Goal: Task Accomplishment & Management: Manage account settings

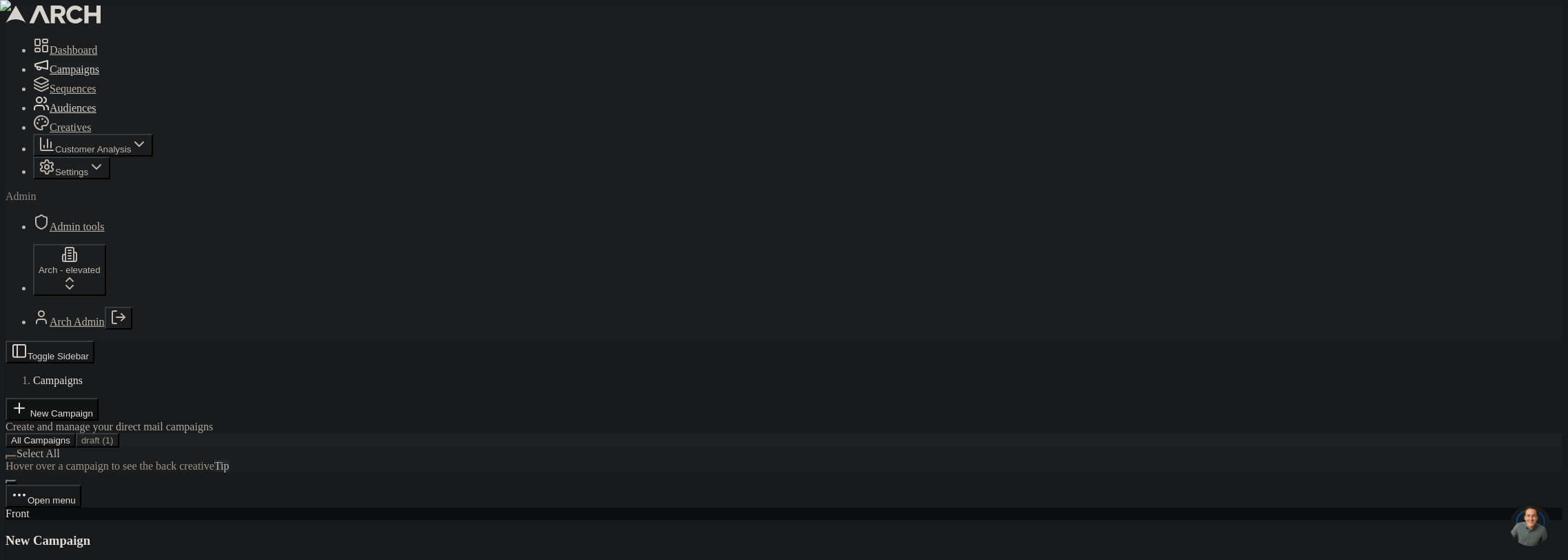
click at [62, 114] on span "Audiences" at bounding box center [73, 108] width 47 height 12
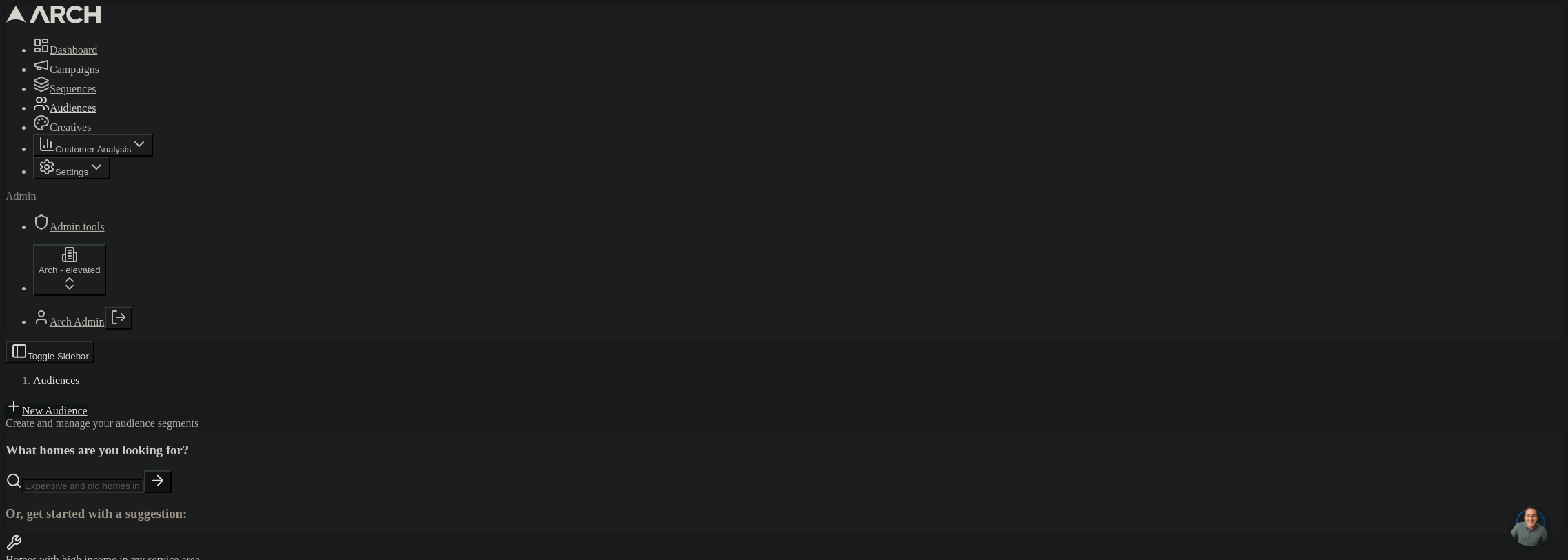
click at [88, 405] on link "New Audience" at bounding box center [46, 411] width 82 height 12
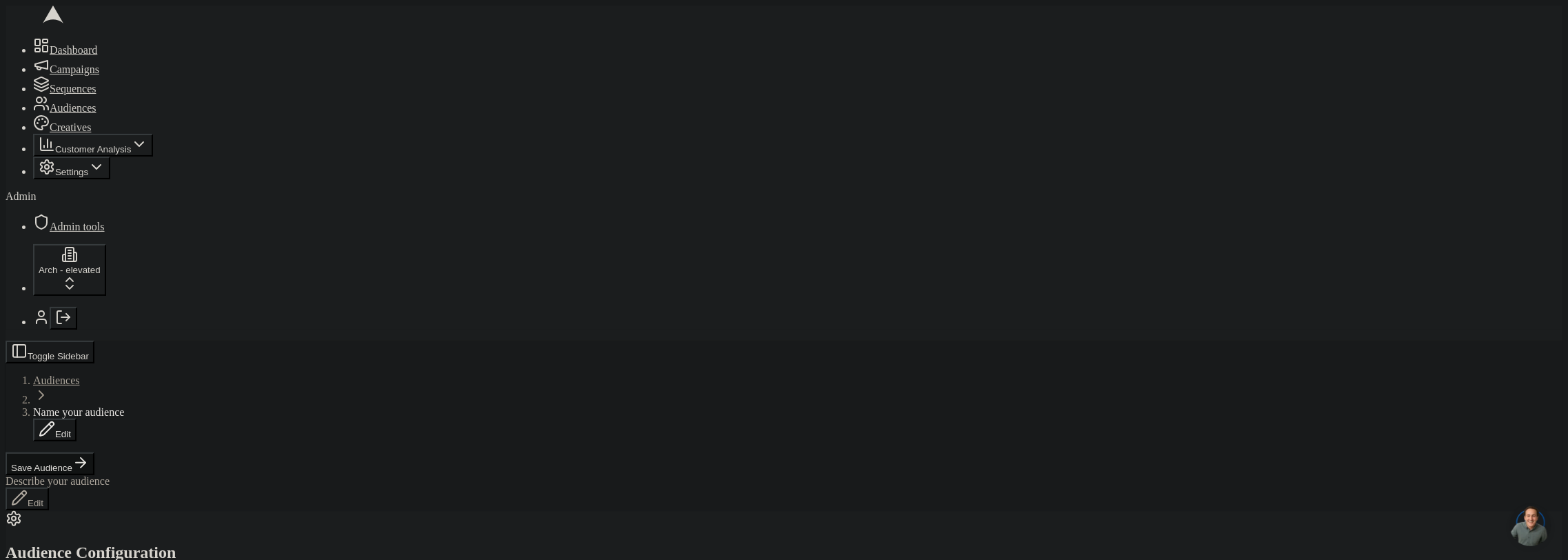
click at [124, 407] on span "Name your audience" at bounding box center [78, 412] width 91 height 12
type input "dynamic"
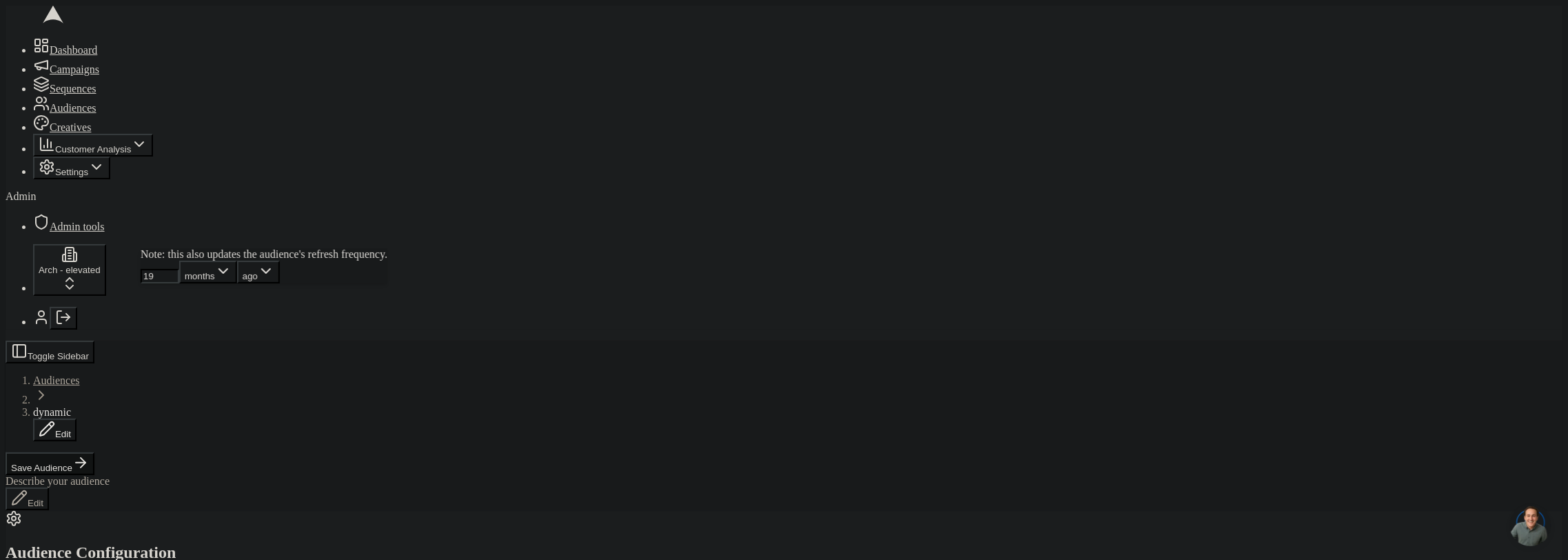
click at [179, 284] on input "19" at bounding box center [160, 276] width 39 height 15
click at [179, 284] on input "18" at bounding box center [160, 276] width 39 height 15
type input "1"
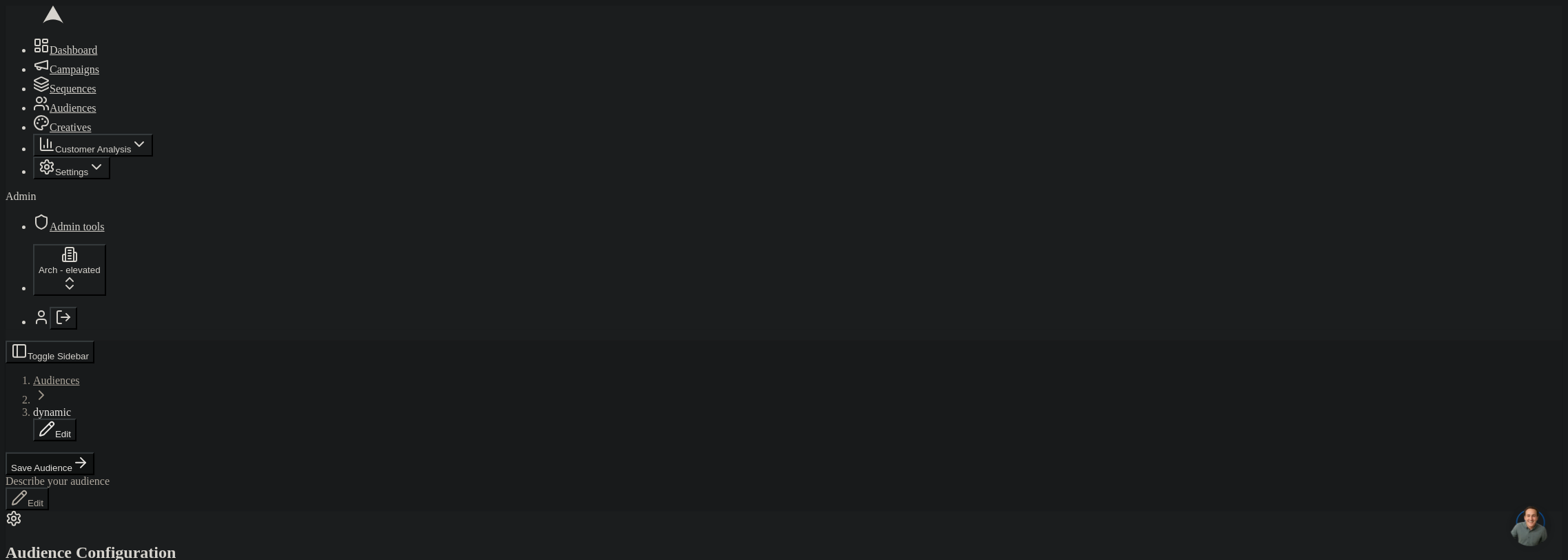
scroll to position [209, 0]
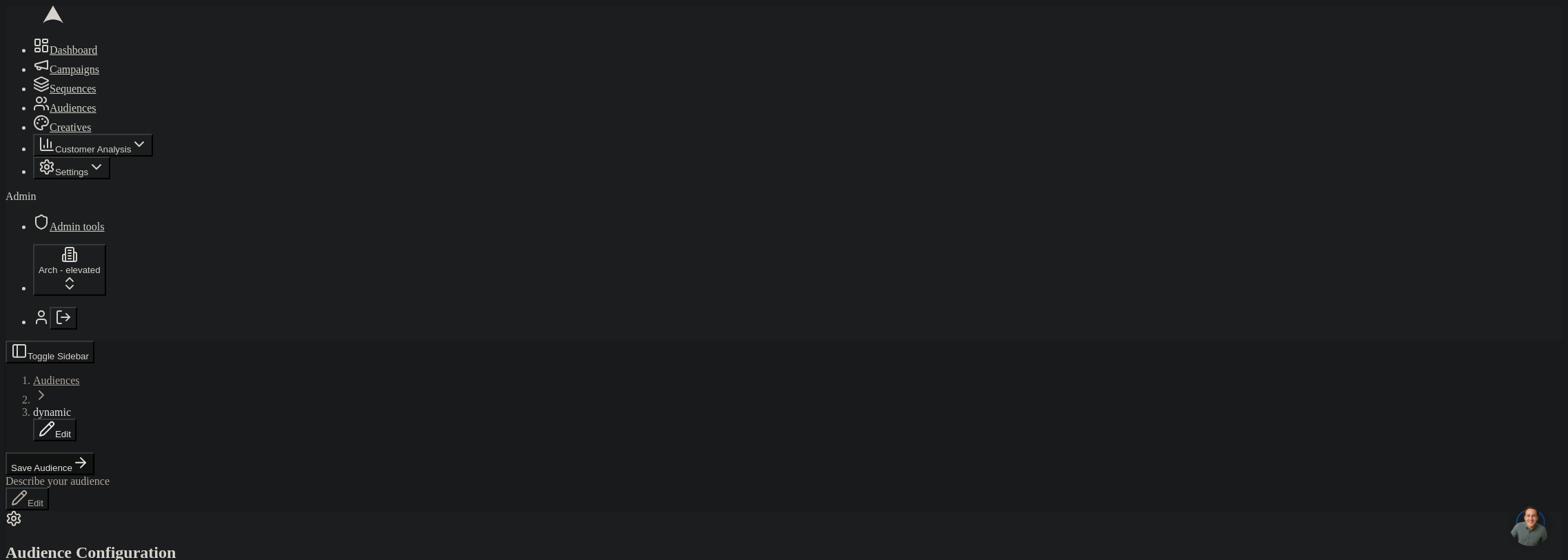
scroll to position [61, 0]
click at [179, 470] on input "2" at bounding box center [160, 463] width 39 height 15
click at [179, 470] on input "3" at bounding box center [160, 463] width 39 height 15
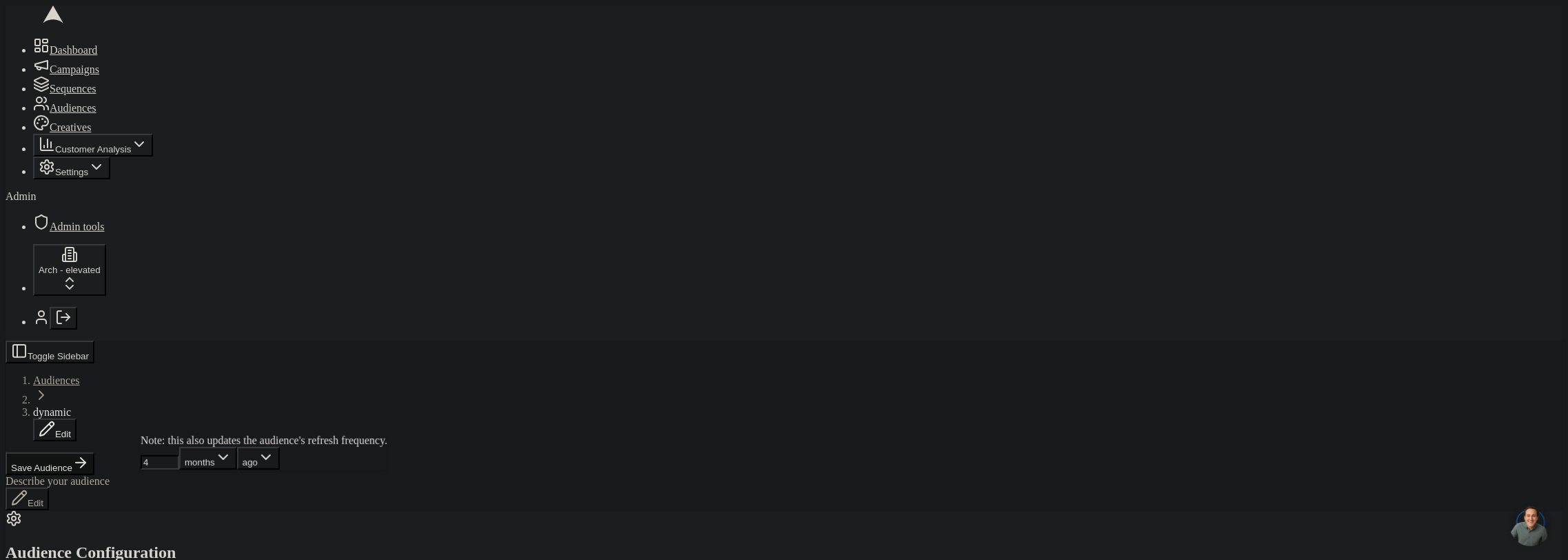
click at [179, 470] on input "4" at bounding box center [160, 463] width 39 height 15
click at [179, 470] on input "5" at bounding box center [160, 463] width 39 height 15
type input "6"
click at [179, 470] on input "6" at bounding box center [160, 463] width 39 height 15
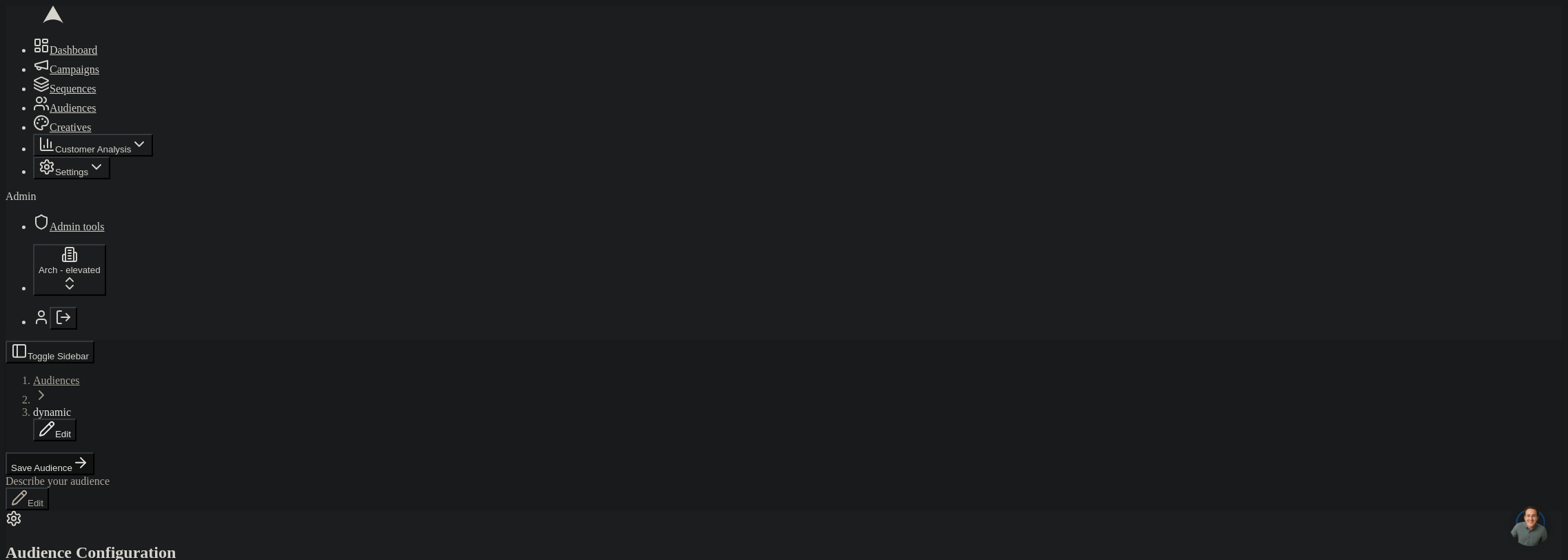
scroll to position [346, 0]
drag, startPoint x: 88, startPoint y: 319, endPoint x: 96, endPoint y: 320, distance: 8.1
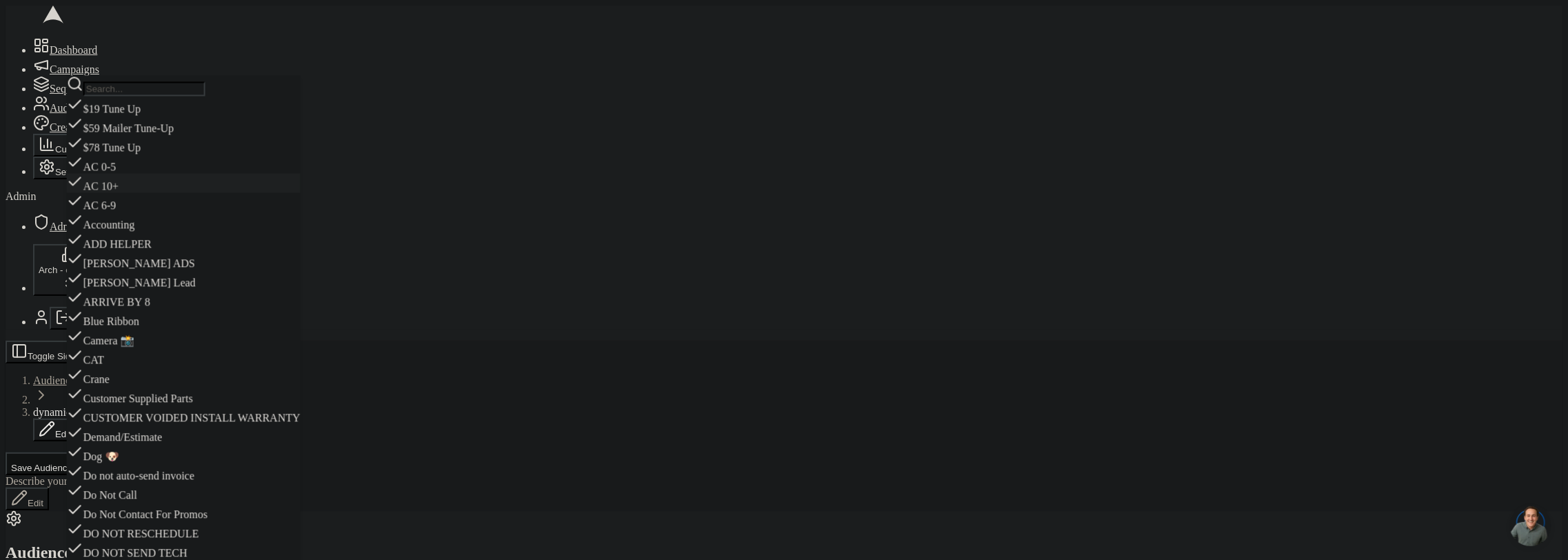
click at [120, 193] on div "AC 10+" at bounding box center [183, 183] width 234 height 20
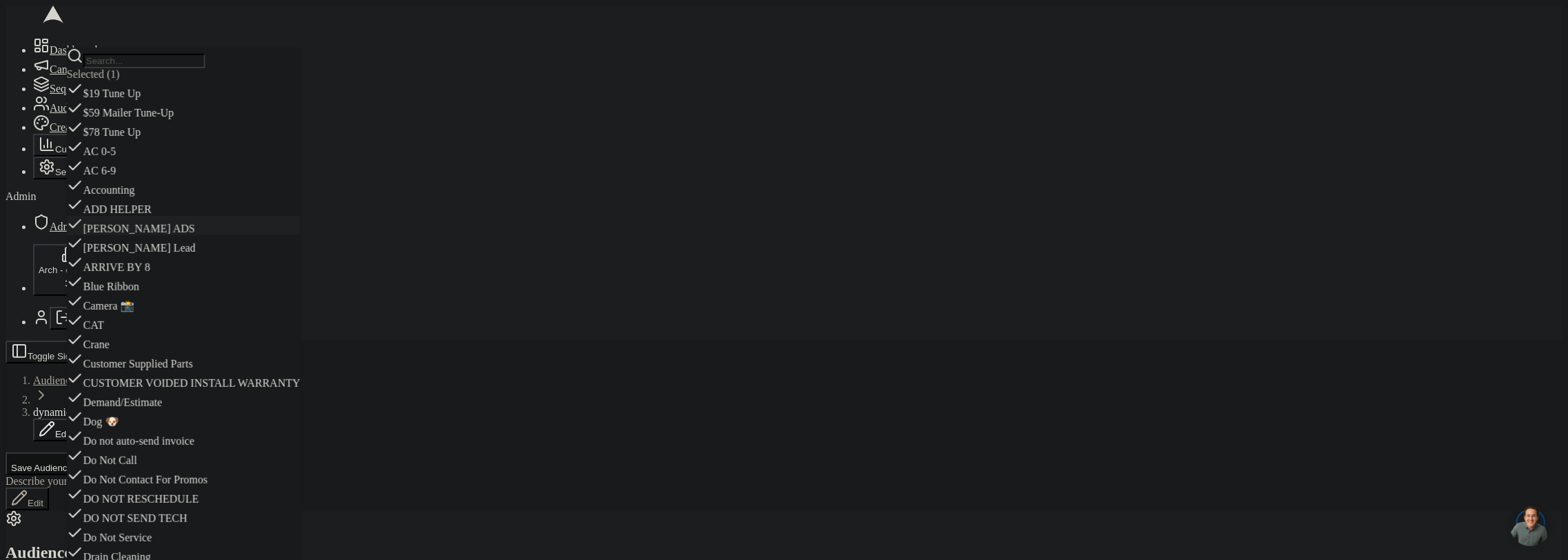
drag, startPoint x: 140, startPoint y: 279, endPoint x: 149, endPoint y: 224, distance: 55.7
click at [140, 235] on div "[PERSON_NAME] ADS" at bounding box center [183, 226] width 234 height 20
click at [172, 153] on div "$78 Tune Up" at bounding box center [183, 144] width 234 height 20
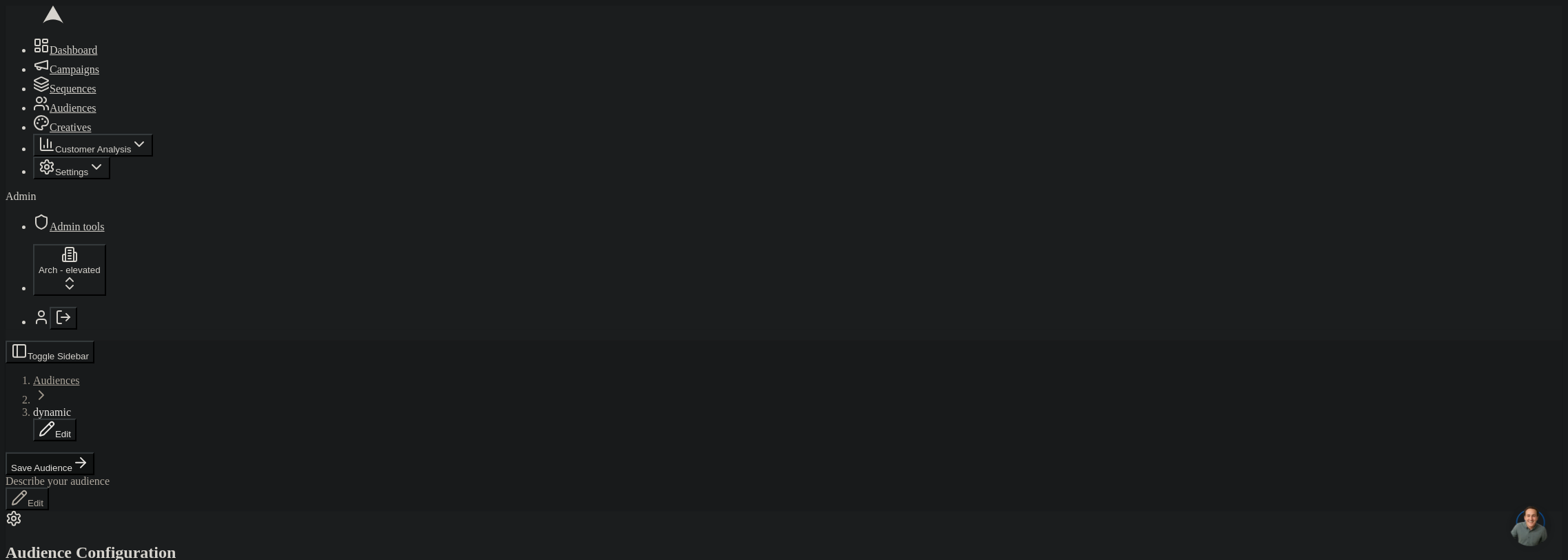
radio input "true"
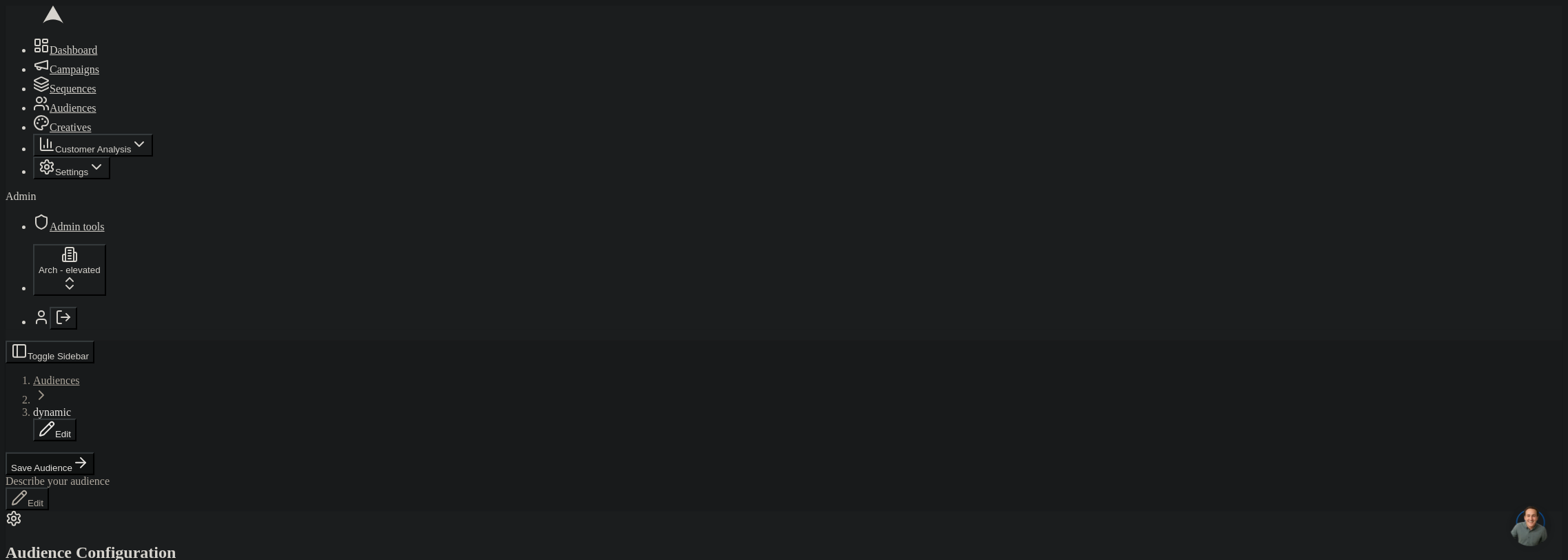
click at [162, 256] on div "HVAC - Maintenance" at bounding box center [136, 247] width 139 height 20
click at [193, 308] on div "Plumbing - Install" at bounding box center [136, 299] width 139 height 20
drag, startPoint x: 198, startPoint y: 294, endPoint x: 101, endPoint y: 273, distance: 99.2
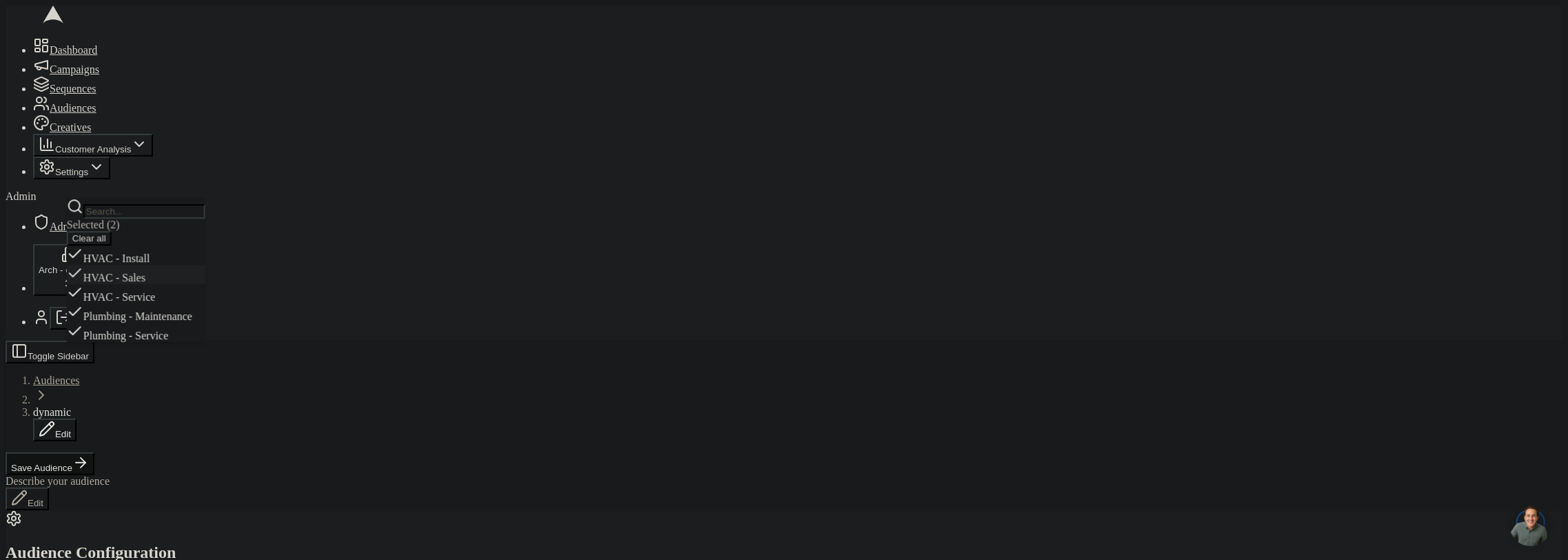
click at [197, 284] on div "HVAC - Sales" at bounding box center [136, 275] width 139 height 20
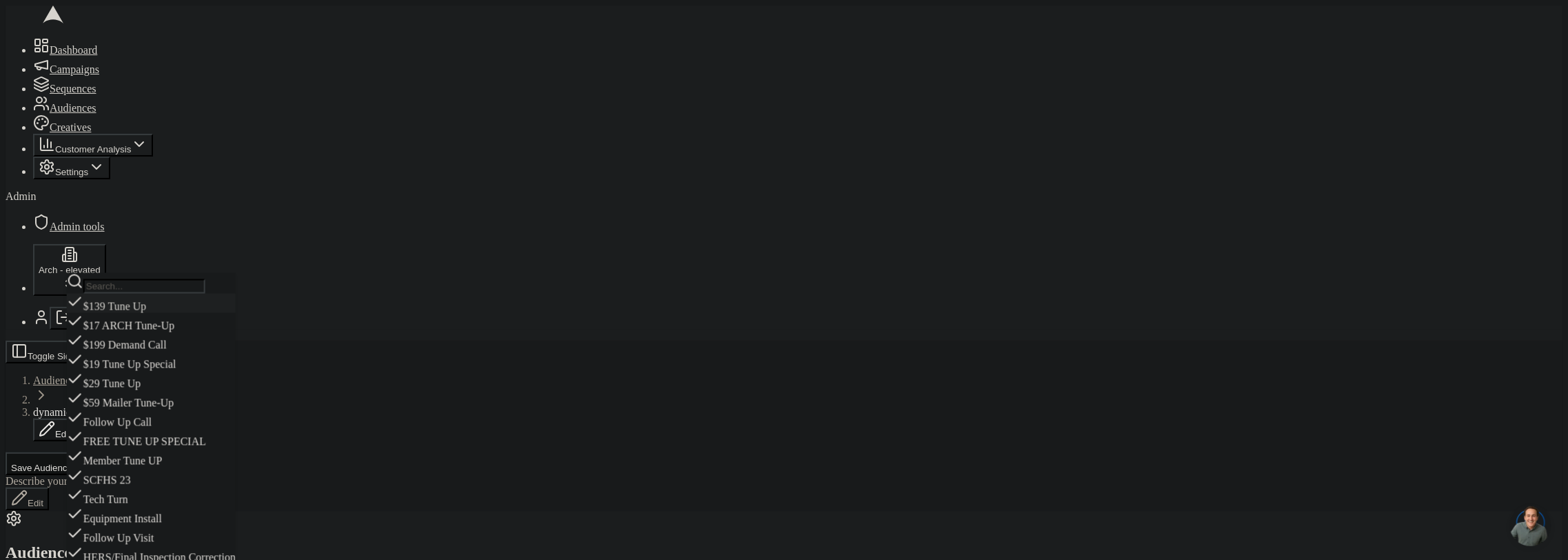
drag, startPoint x: 181, startPoint y: 316, endPoint x: 186, endPoint y: 421, distance: 105.1
click at [180, 333] on div "$139 Tune Up $17 ARCH Tune-Up $199 Demand Call $19 Tune Up Special $29 Tune Up …" at bounding box center [151, 467] width 169 height 348
drag, startPoint x: 187, startPoint y: 422, endPoint x: 197, endPoint y: 367, distance: 55.9
click at [187, 410] on div "$59 Mailer Tune-Up" at bounding box center [151, 400] width 169 height 20
drag, startPoint x: 201, startPoint y: 346, endPoint x: 184, endPoint y: 369, distance: 28.6
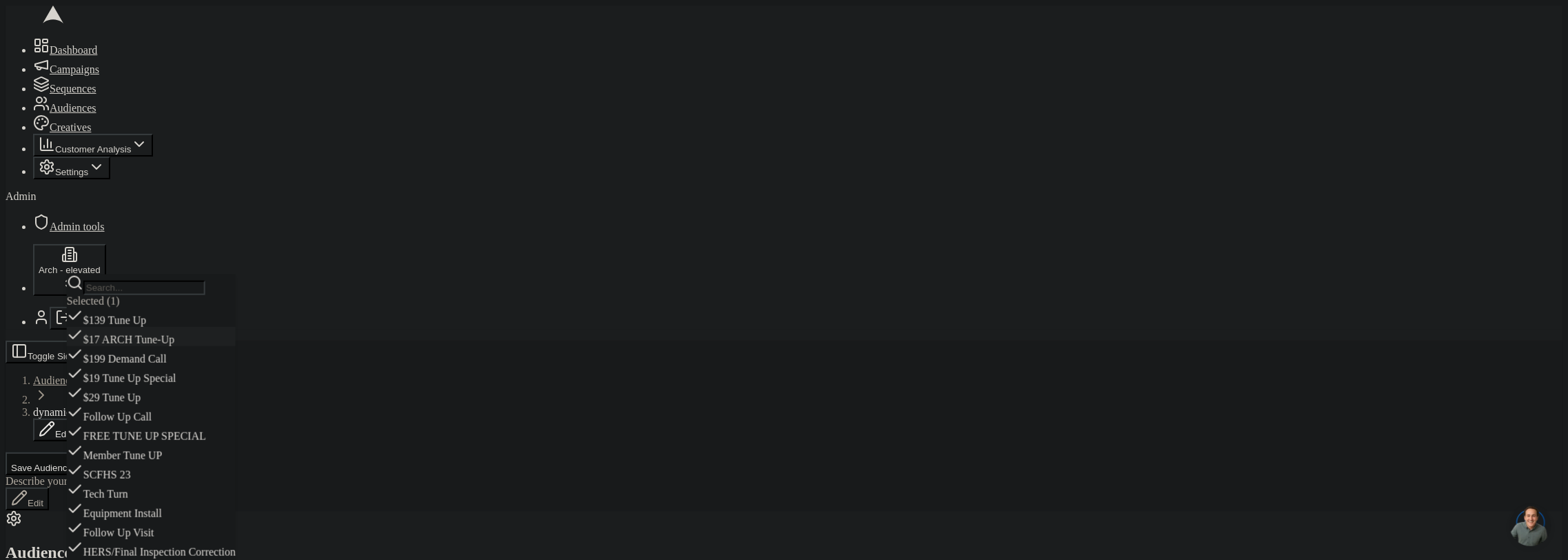
click at [200, 327] on div "$139 Tune Up" at bounding box center [151, 317] width 169 height 20
drag, startPoint x: 178, startPoint y: 446, endPoint x: 198, endPoint y: 446, distance: 20.0
click at [178, 438] on div "FREE TUNE UP SPECIAL" at bounding box center [151, 428] width 169 height 20
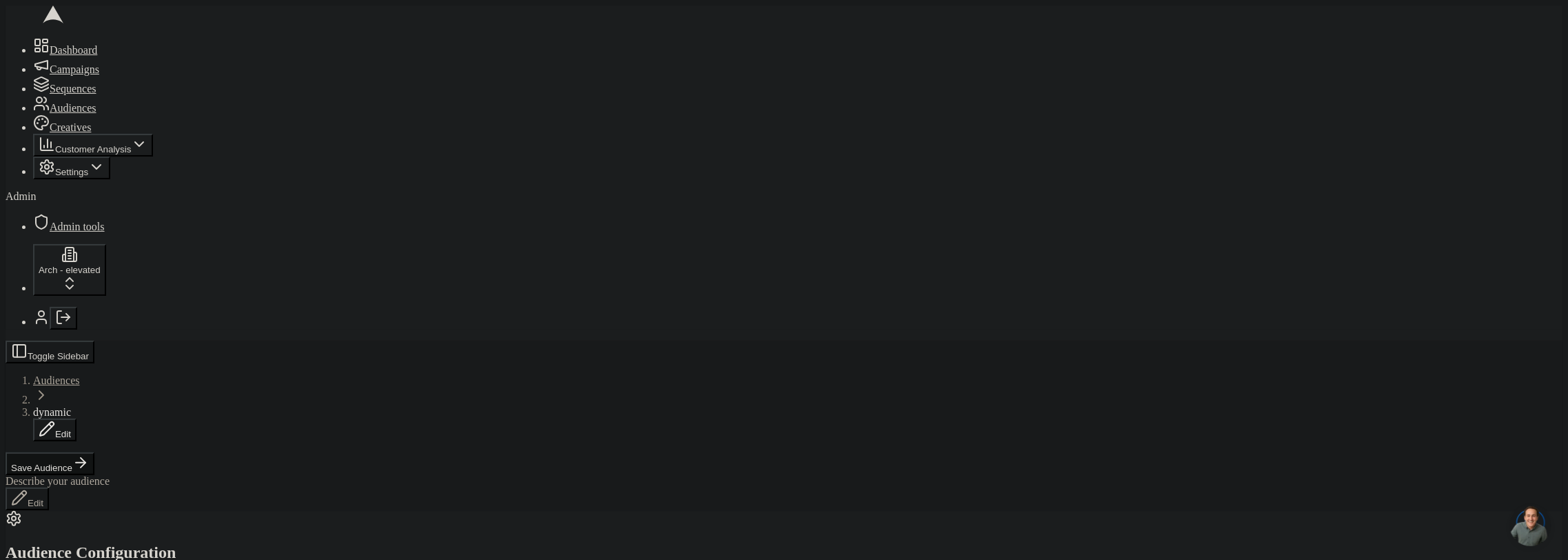
scroll to position [5, 0]
click at [71, 407] on span "dynamic" at bounding box center [52, 412] width 38 height 12
type input "dynamic, include all customers, all filters"
click at [95, 453] on button "Save Audience" at bounding box center [50, 464] width 89 height 22
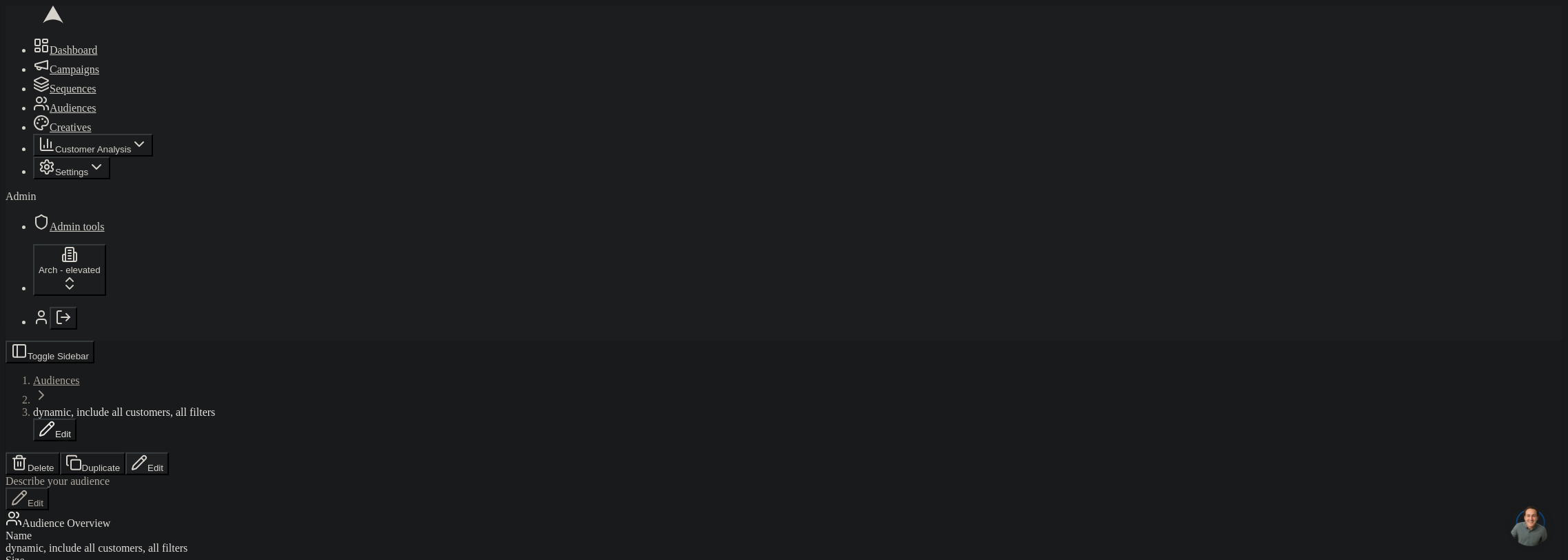
click at [169, 453] on button "Edit" at bounding box center [147, 464] width 43 height 22
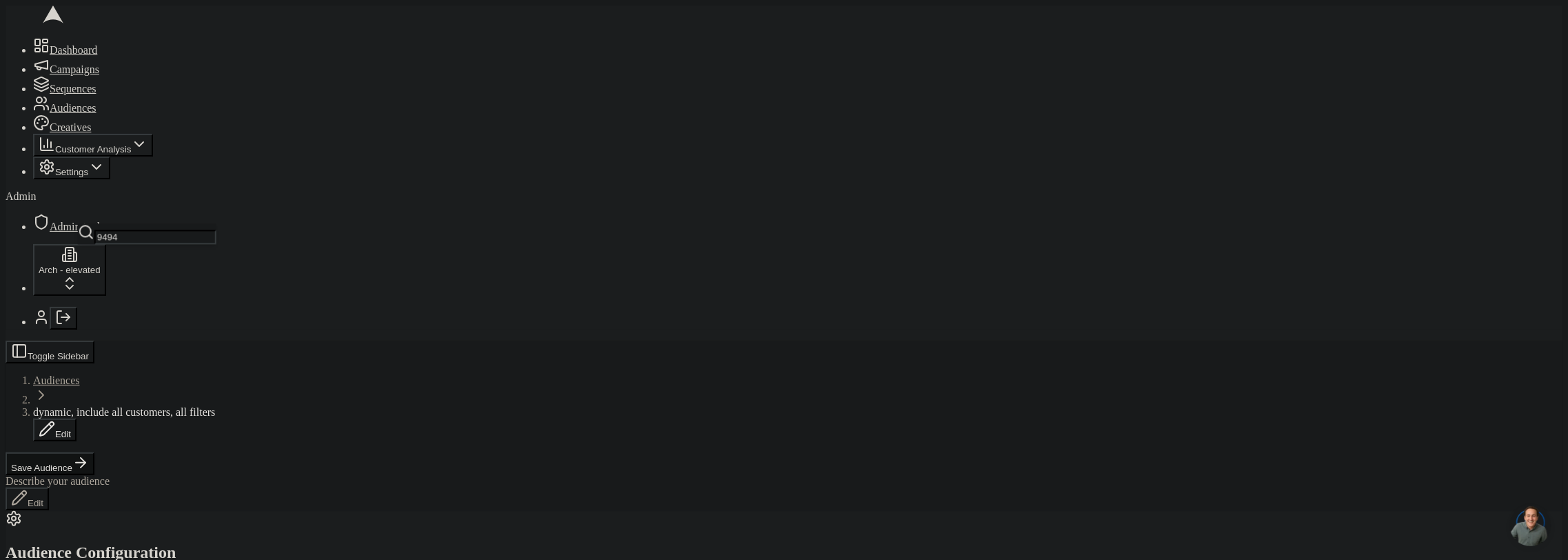
type input "94945"
type input "94949"
